Goal: Information Seeking & Learning: Learn about a topic

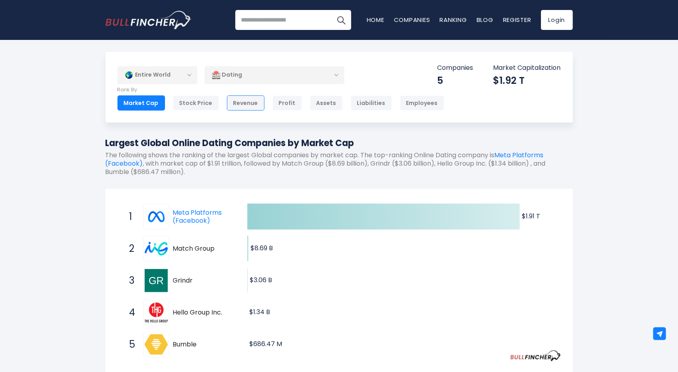
click at [247, 102] on div "Revenue" at bounding box center [246, 102] width 38 height 15
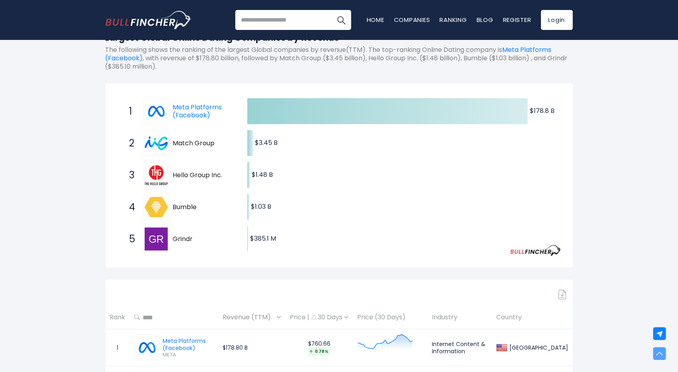
scroll to position [86, 0]
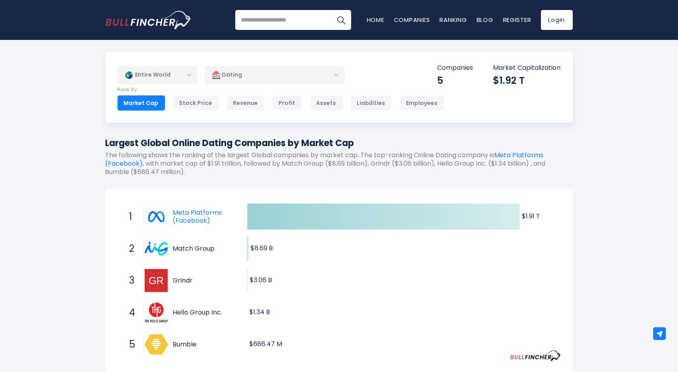
click at [225, 75] on div "Dating" at bounding box center [275, 75] width 140 height 18
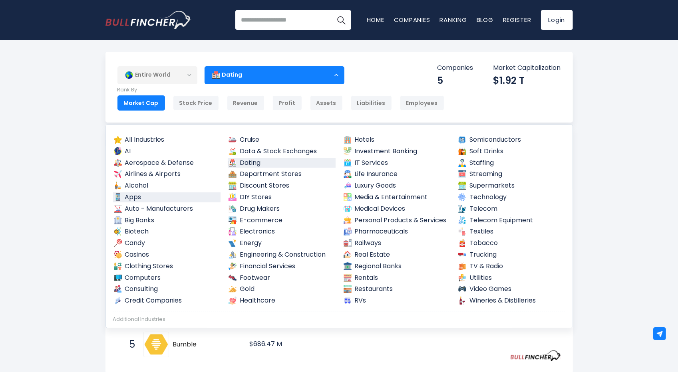
click at [138, 197] on link "Apps" at bounding box center [167, 198] width 108 height 10
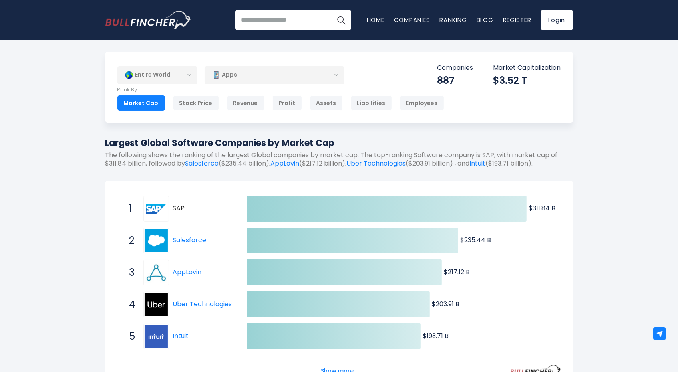
click at [232, 86] on div "Entire World Entire World 30,364 [GEOGRAPHIC_DATA] United States 3,960" at bounding box center [338, 87] width 467 height 71
click at [235, 79] on div "Apps" at bounding box center [275, 75] width 140 height 18
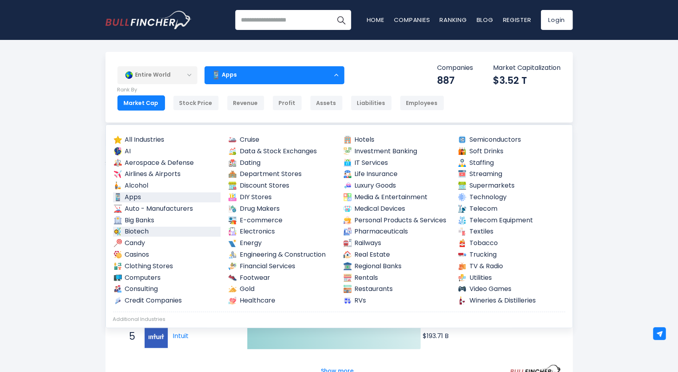
click at [142, 231] on link "Biotech" at bounding box center [167, 232] width 108 height 10
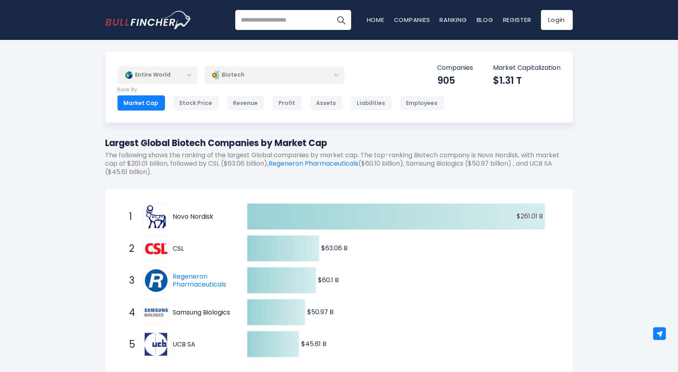
click at [230, 81] on div "Biotech" at bounding box center [275, 75] width 140 height 18
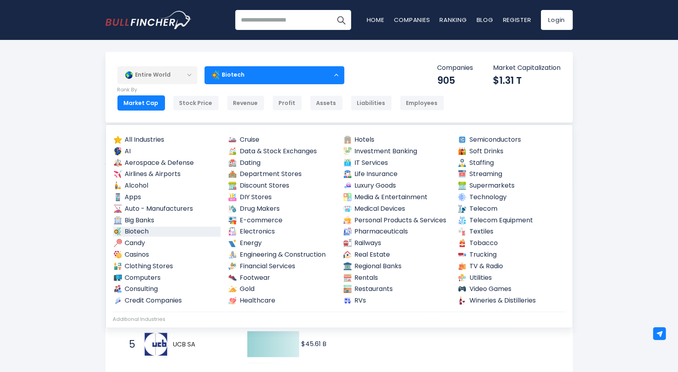
click at [0, 171] on div "Entire World Entire World 30,364 [GEOGRAPHIC_DATA]" at bounding box center [339, 330] width 678 height 556
